Goal: Information Seeking & Learning: Learn about a topic

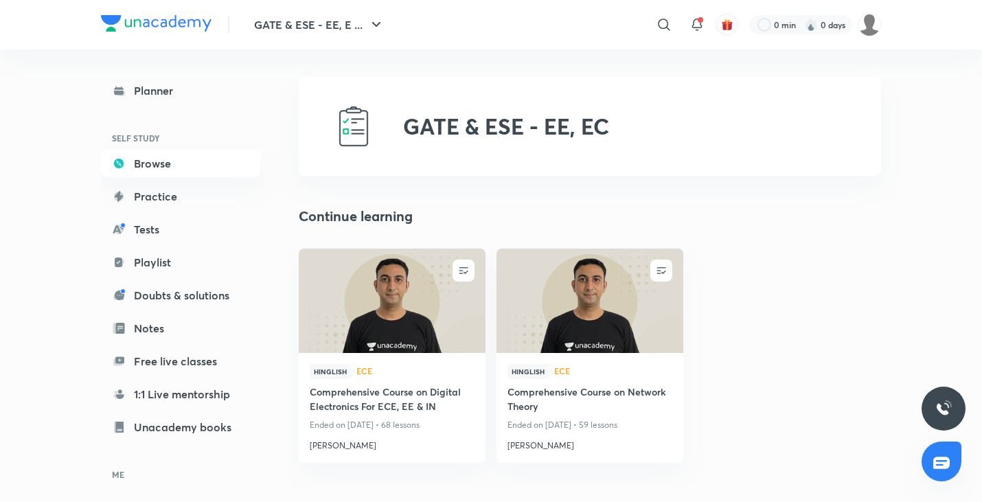
click at [379, 310] on img at bounding box center [392, 300] width 190 height 106
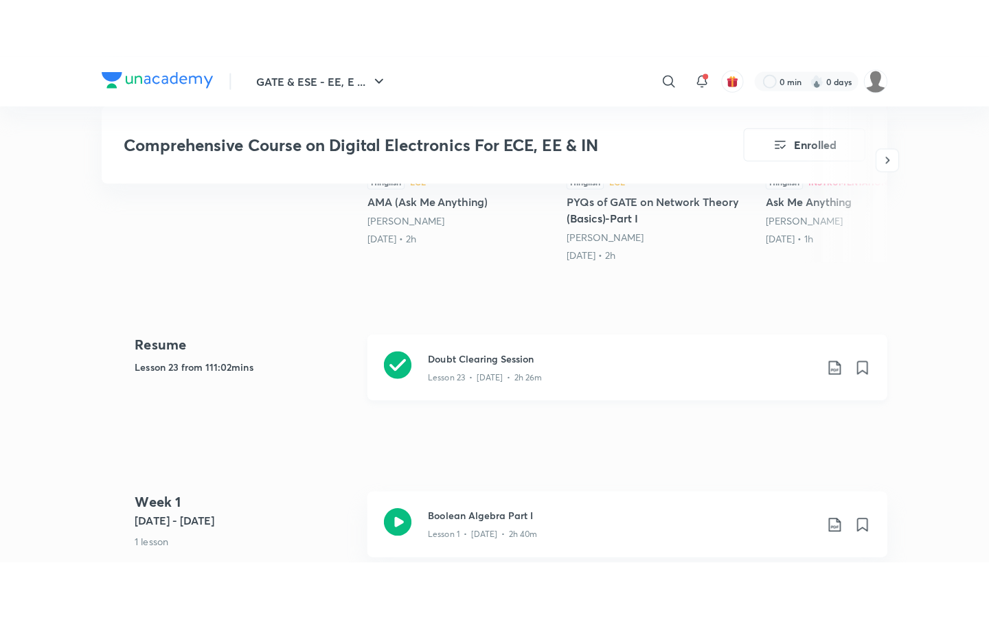
scroll to position [550, 0]
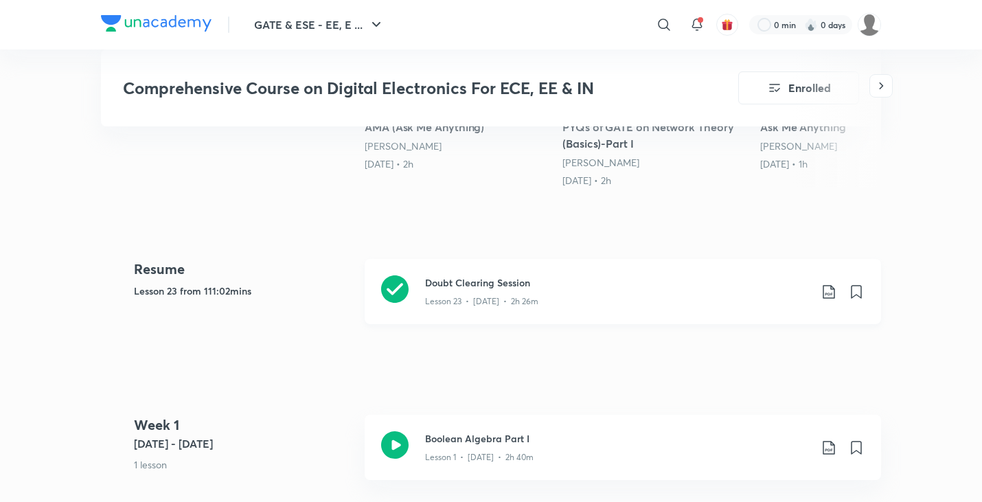
click at [498, 281] on h3 "Doubt Clearing Session" at bounding box center [617, 282] width 385 height 14
